Goal: Navigation & Orientation: Find specific page/section

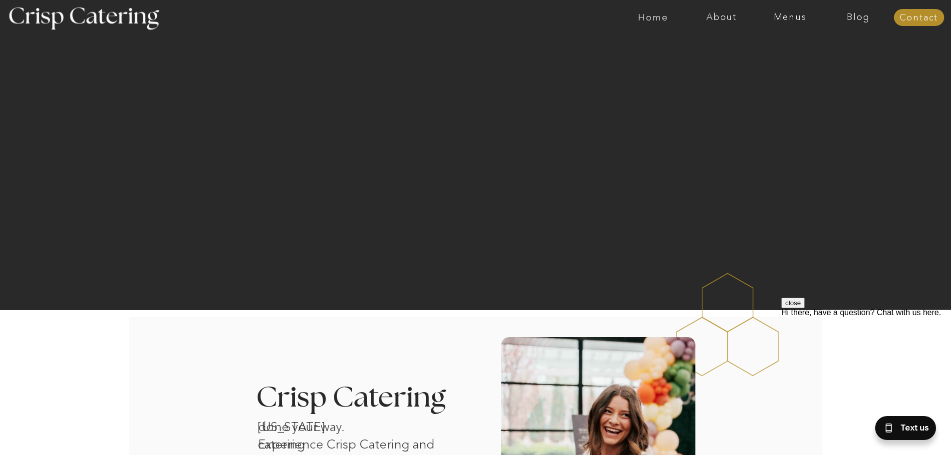
scroll to position [300, 0]
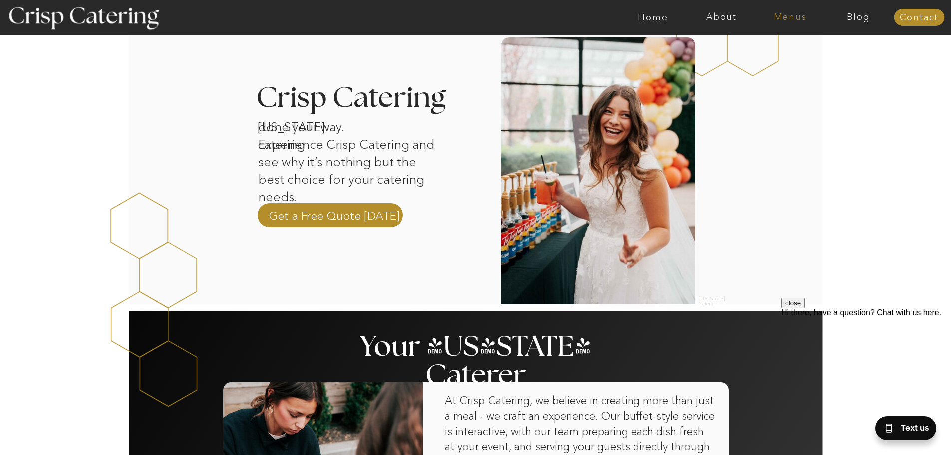
click at [789, 16] on nav "Menus" at bounding box center [790, 17] width 68 height 10
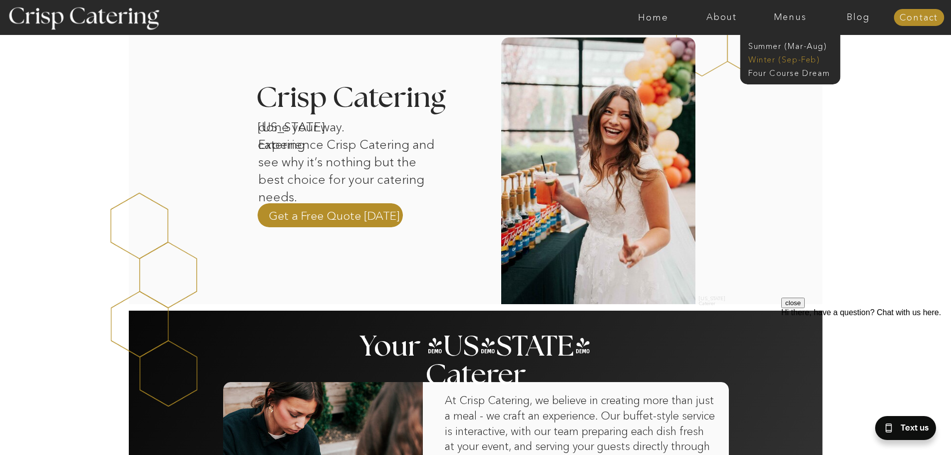
click at [790, 60] on nav "Winter (Sep-Feb)" at bounding box center [789, 58] width 82 height 9
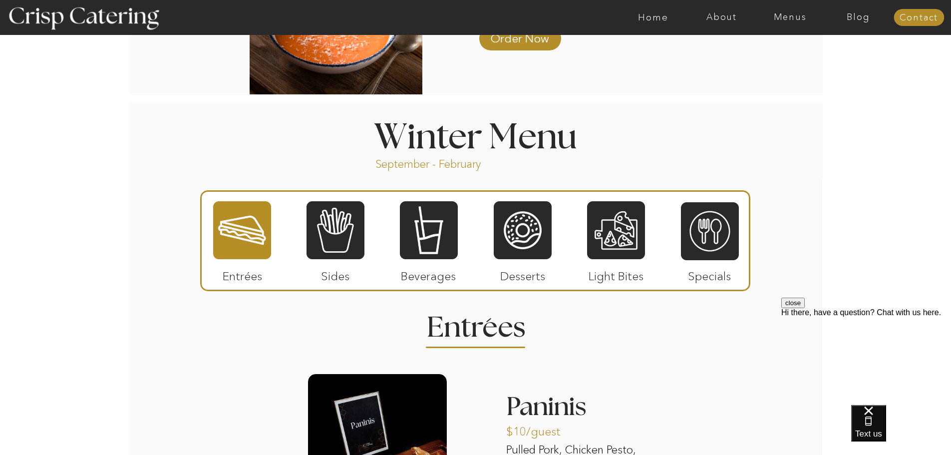
scroll to position [1098, 0]
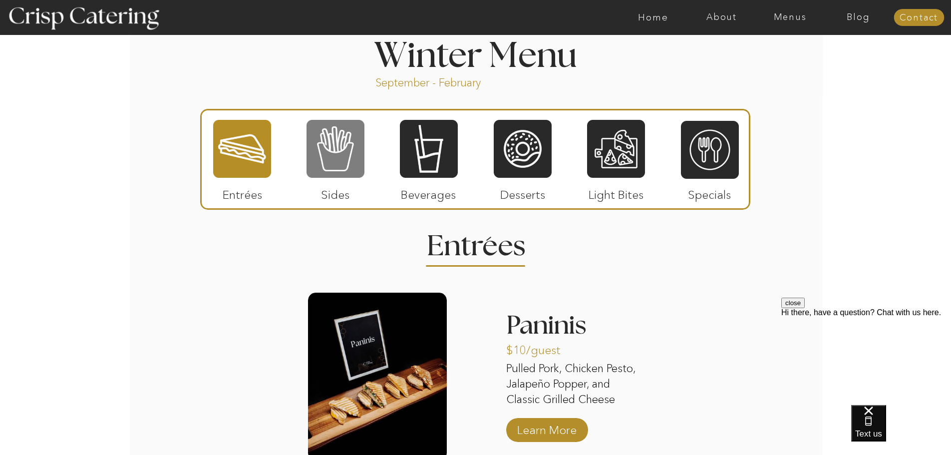
click at [312, 142] on div at bounding box center [336, 149] width 58 height 60
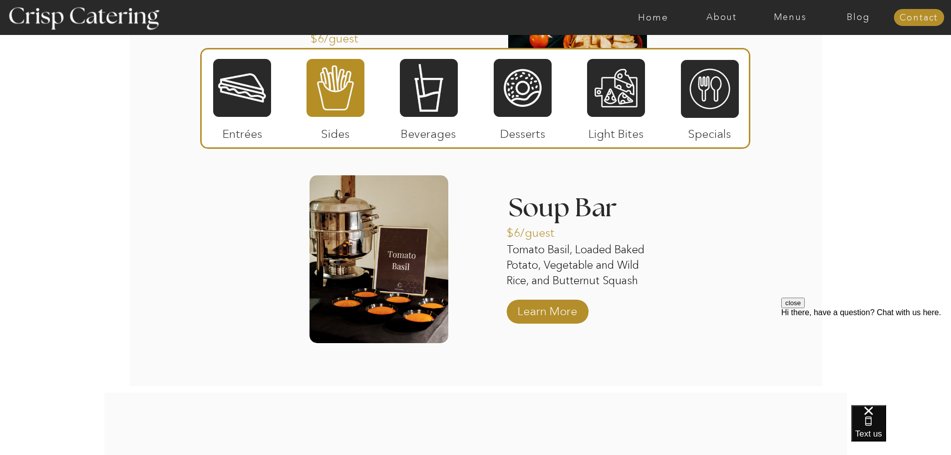
scroll to position [1788, 0]
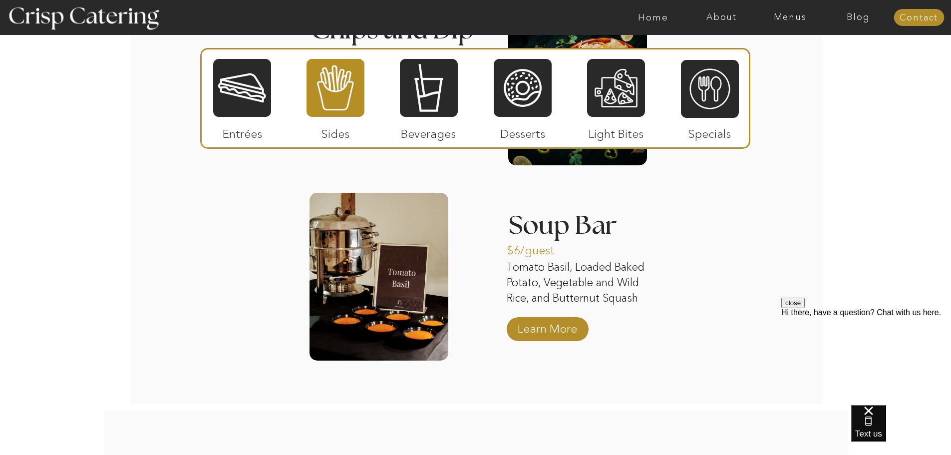
click at [402, 92] on div at bounding box center [429, 88] width 58 height 60
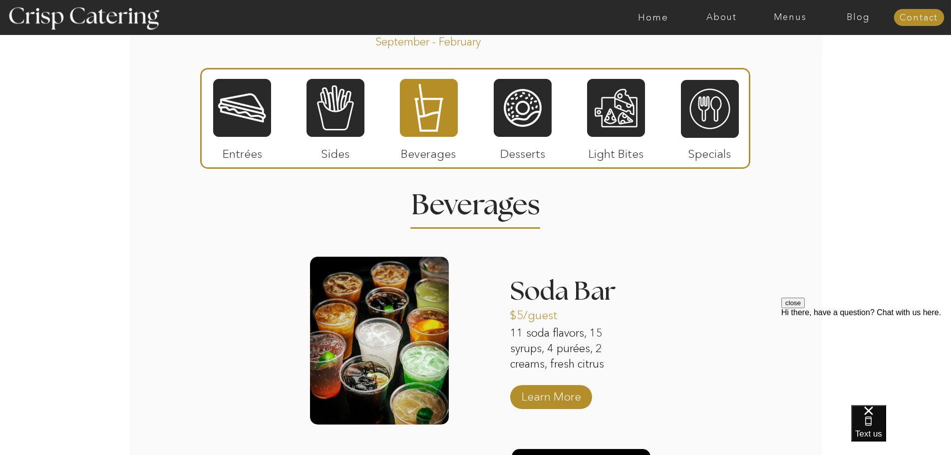
scroll to position [989, 0]
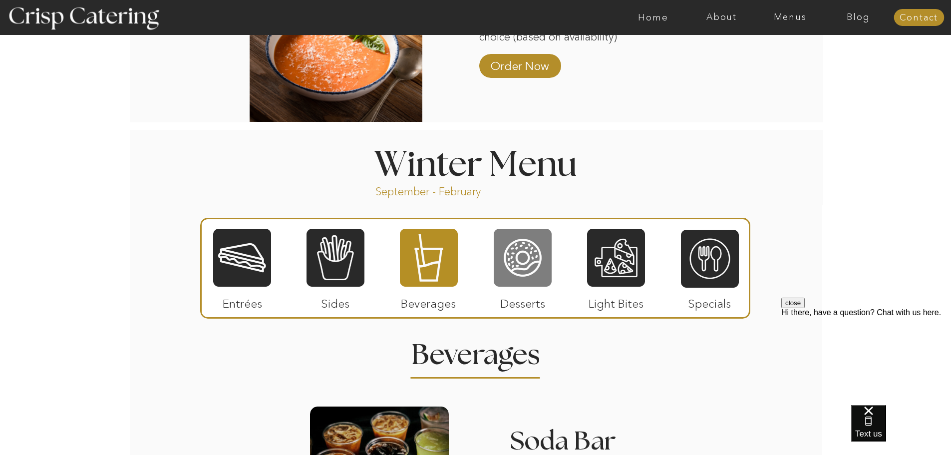
click at [511, 268] on div at bounding box center [523, 258] width 58 height 60
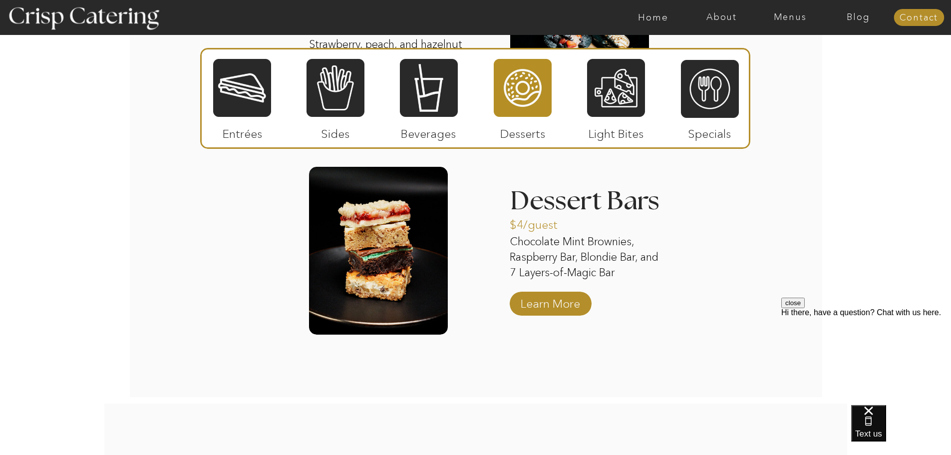
scroll to position [1489, 0]
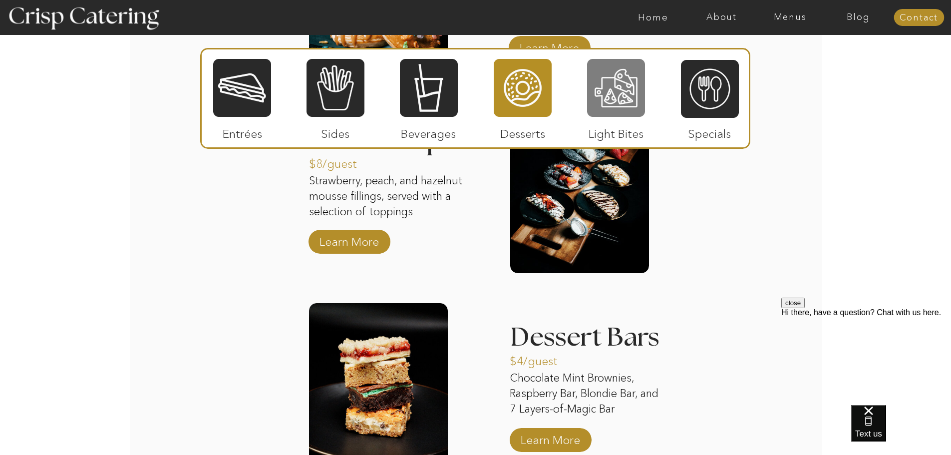
click at [603, 78] on div at bounding box center [616, 88] width 58 height 60
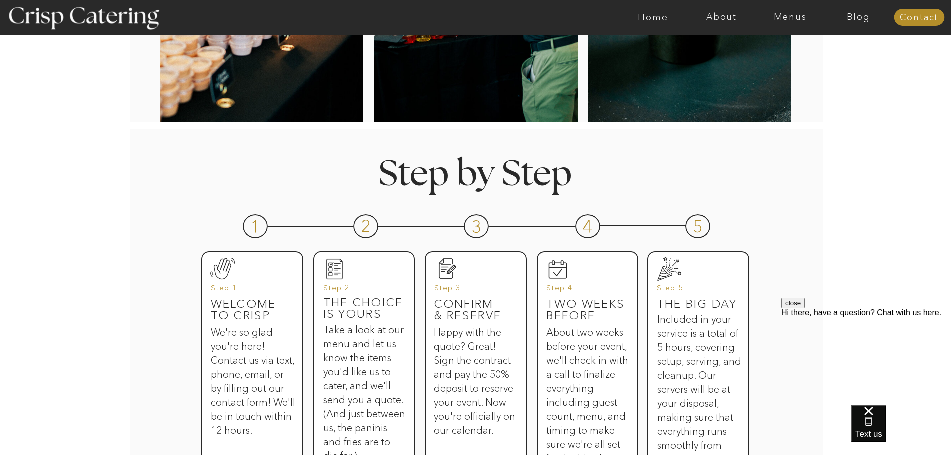
scroll to position [91, 0]
